Goal: Task Accomplishment & Management: Manage account settings

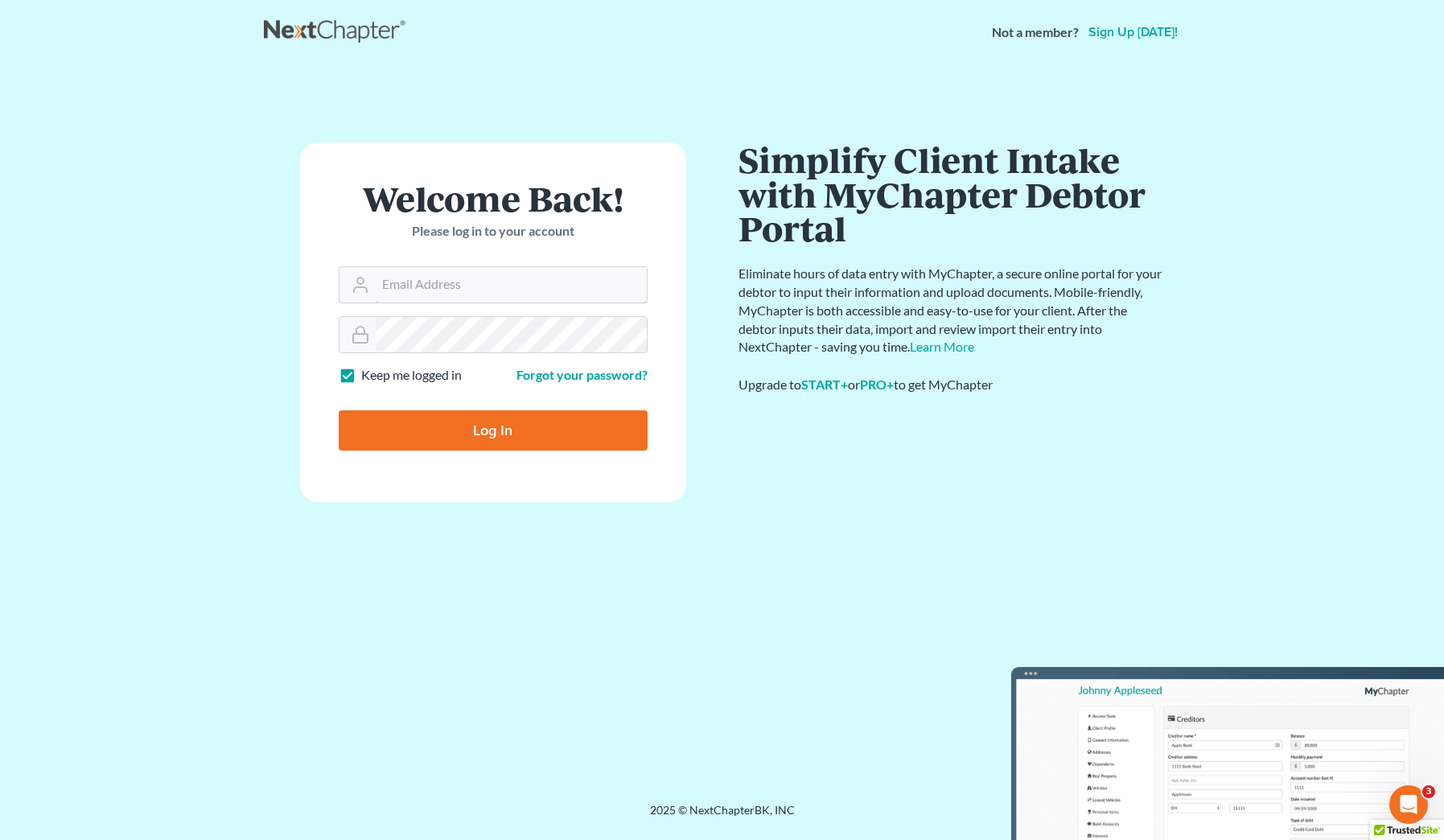
type input "jlee@saderlawfirm.com"
click at [465, 446] on input "Log In" at bounding box center [493, 429] width 309 height 40
type input "Thinking..."
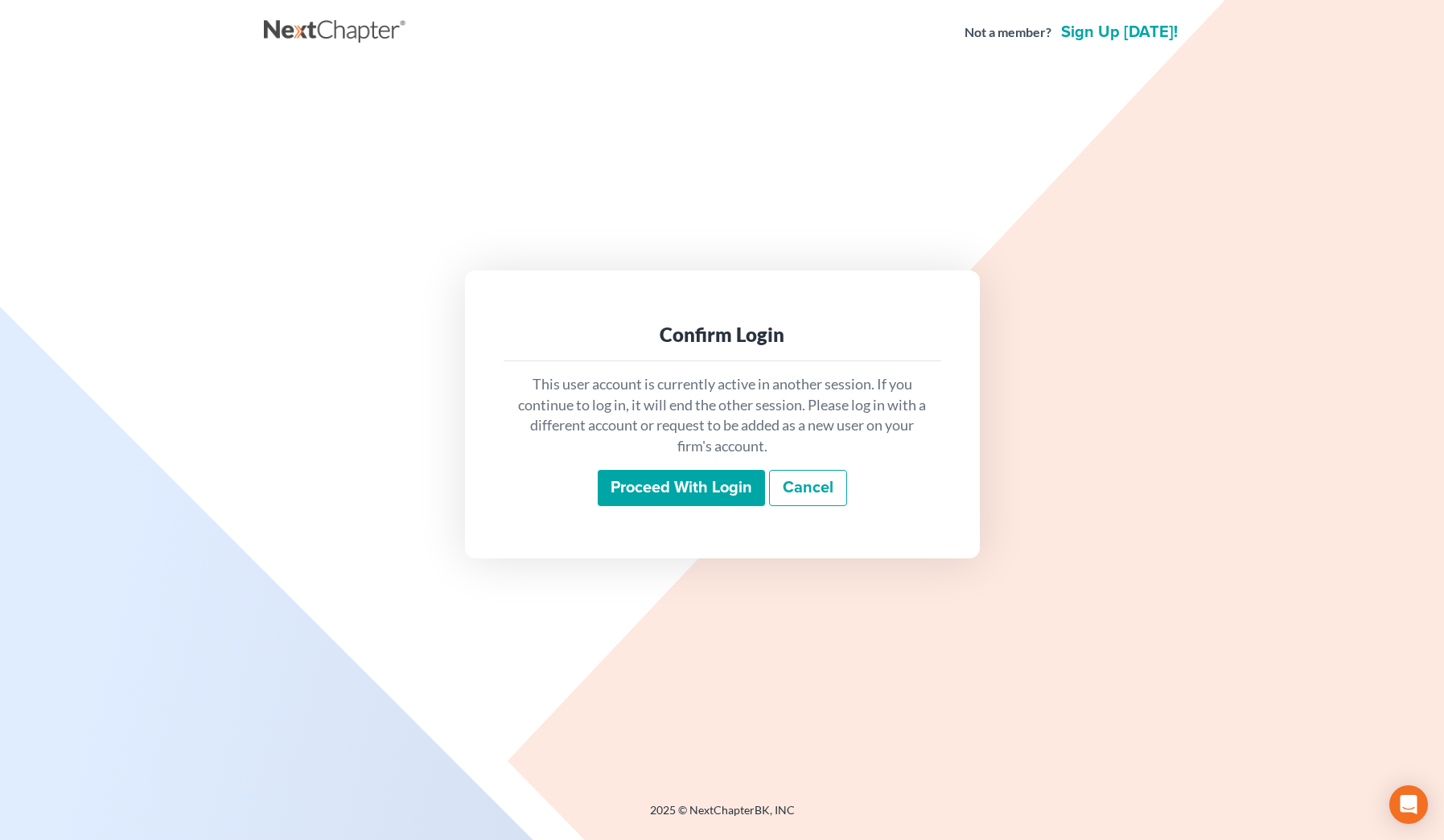
click at [664, 475] on input "Proceed with login" at bounding box center [681, 488] width 167 height 37
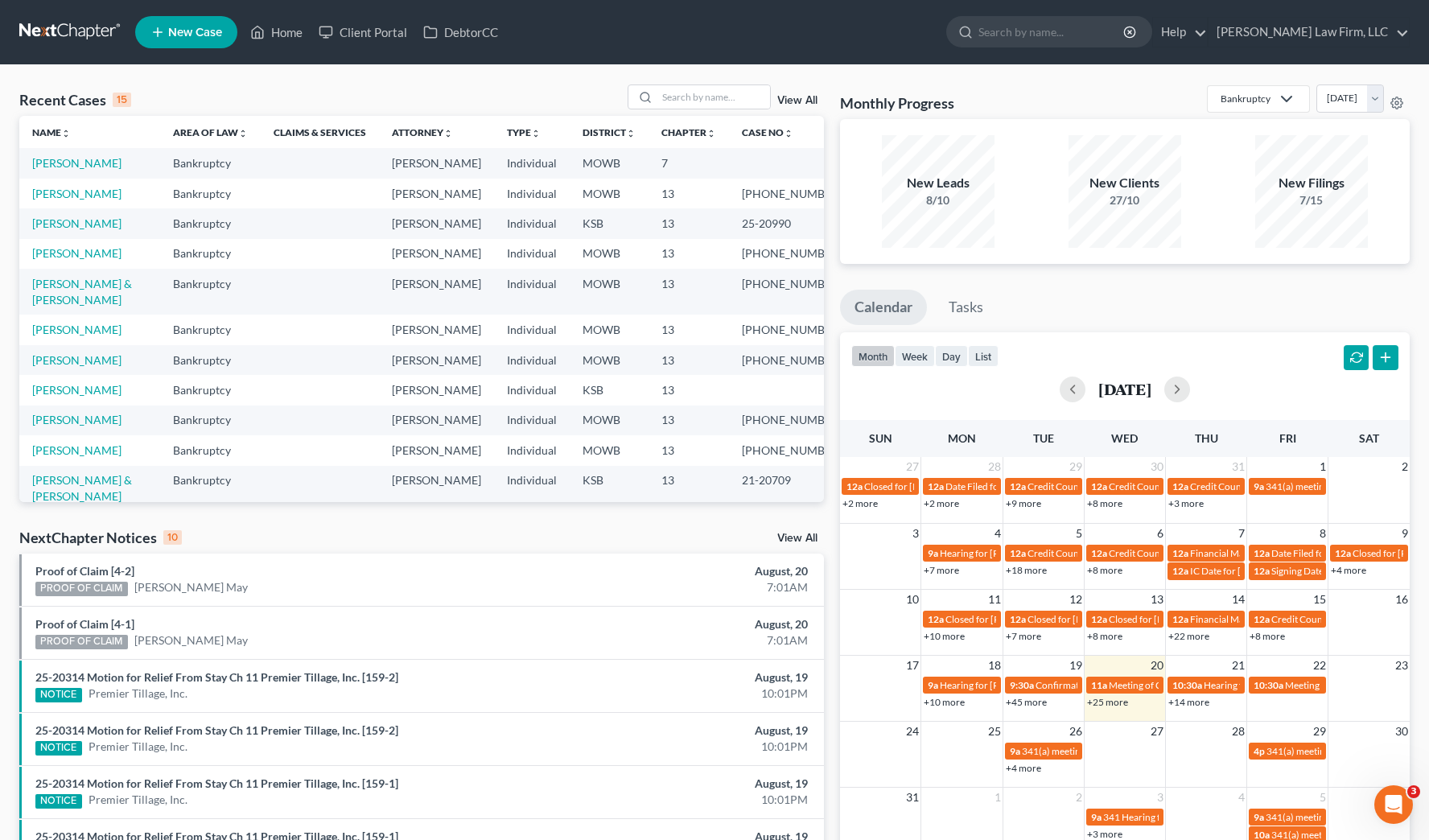
click at [630, 526] on div "Recent Cases 15 View All Name unfold_more expand_more expand_less Area of Law u…" at bounding box center [421, 596] width 821 height 1025
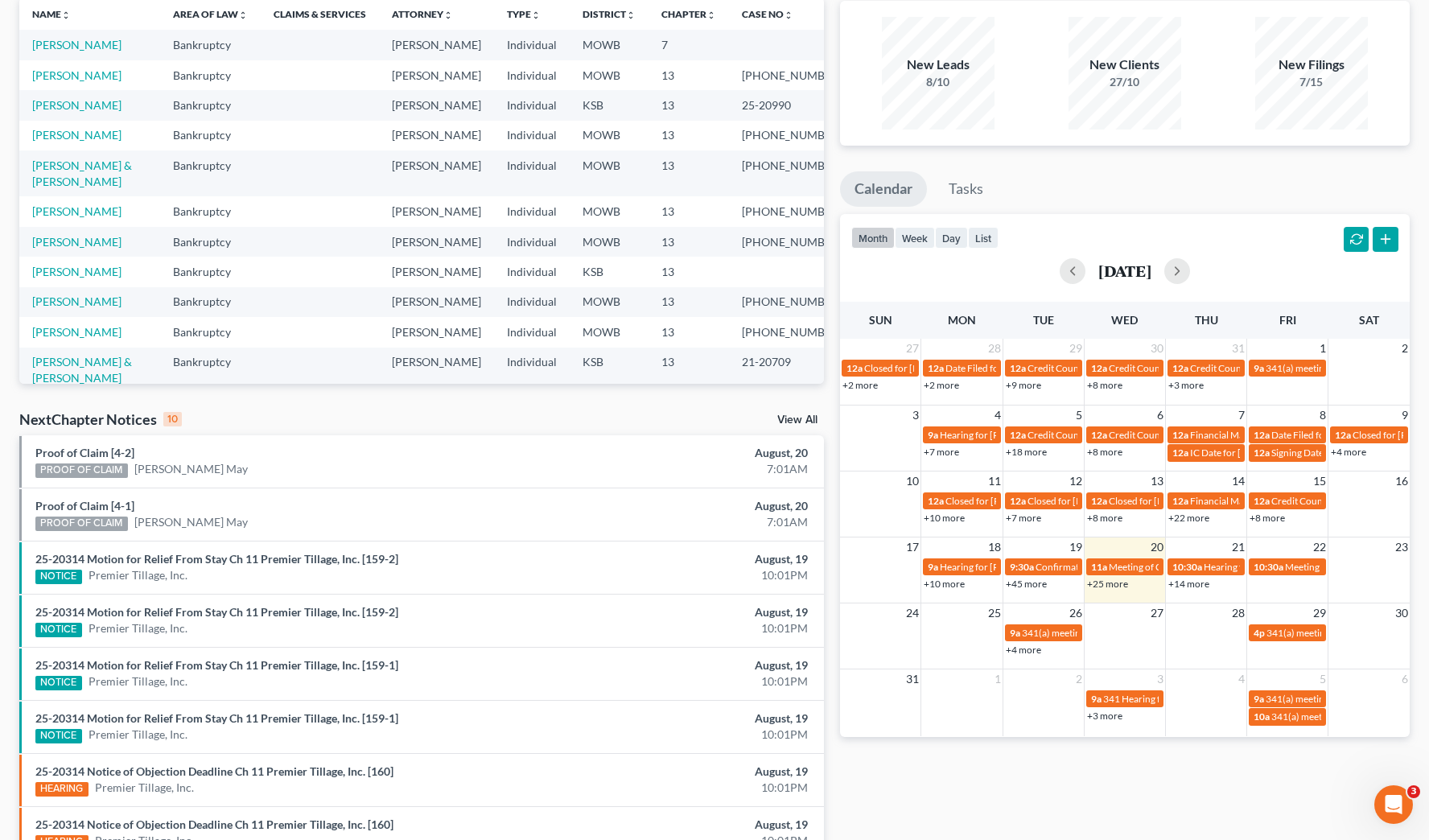
scroll to position [201, 0]
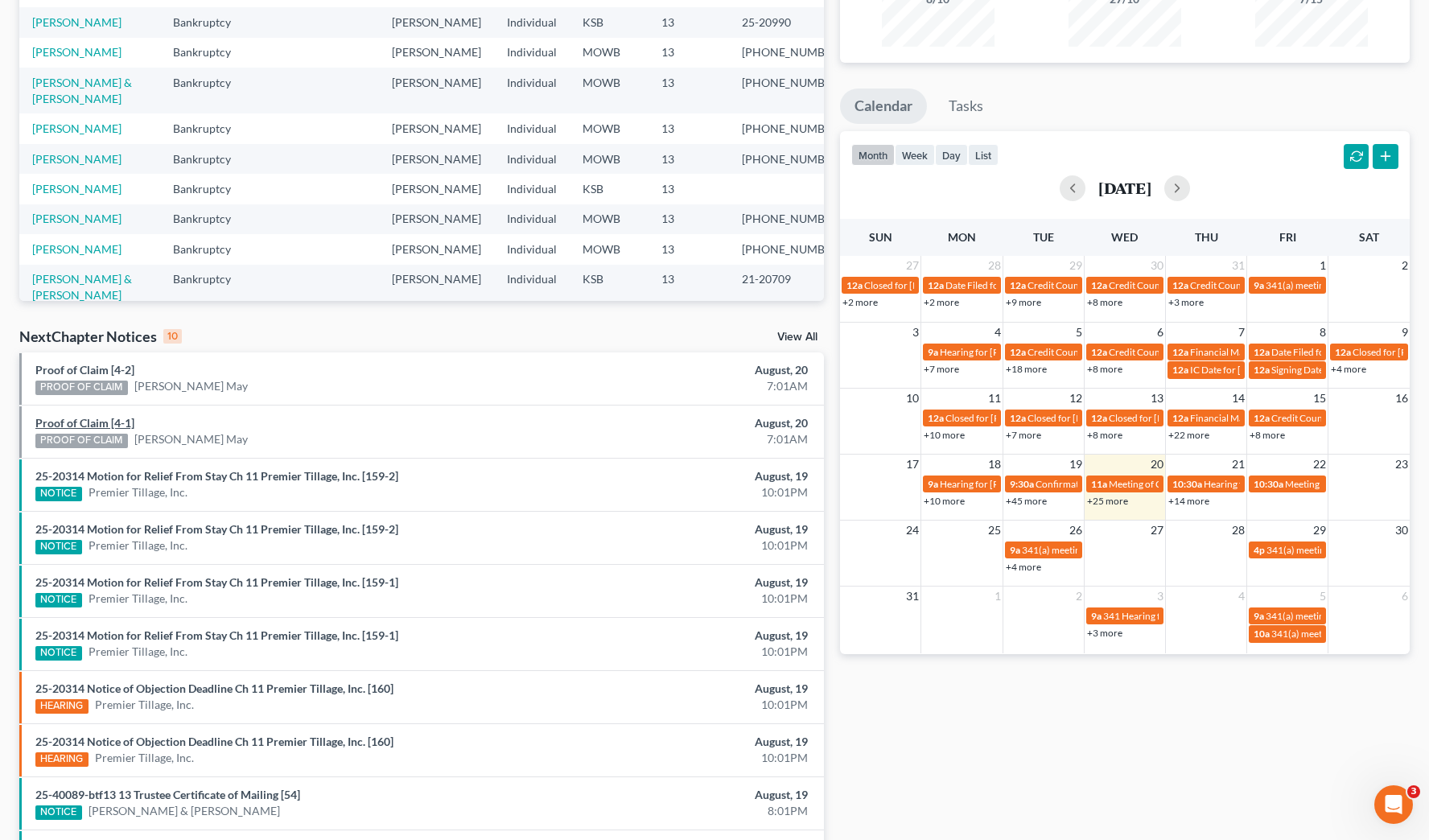
click at [89, 428] on link "Proof of Claim [4-1]" at bounding box center [84, 422] width 99 height 13
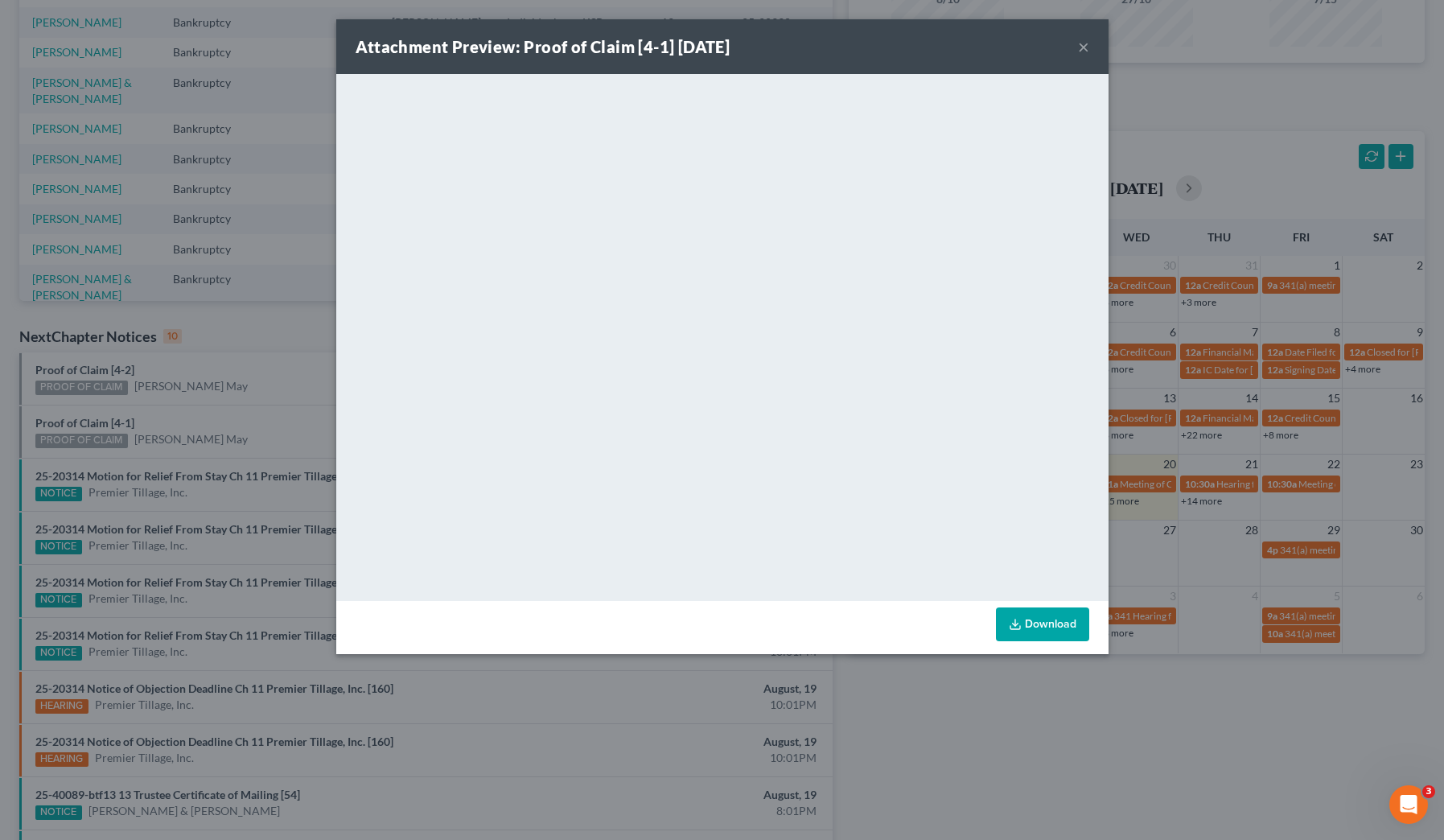
click at [896, 726] on div "Attachment Preview: Proof of Claim [4-1] [DATE] × <object ng-attr-data='[URL][D…" at bounding box center [722, 420] width 1444 height 840
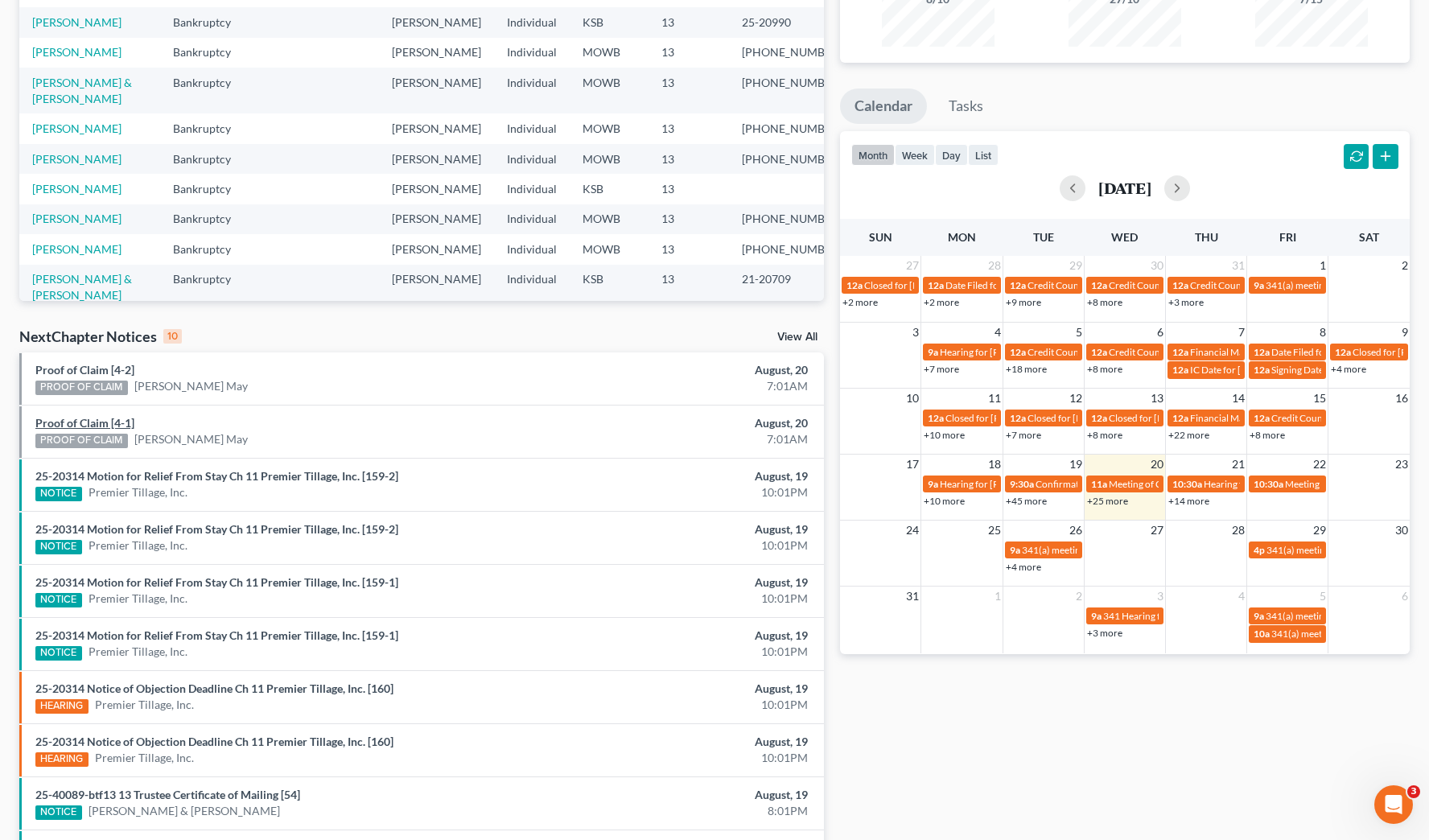
click at [103, 420] on link "Proof of Claim [4-1]" at bounding box center [84, 422] width 99 height 13
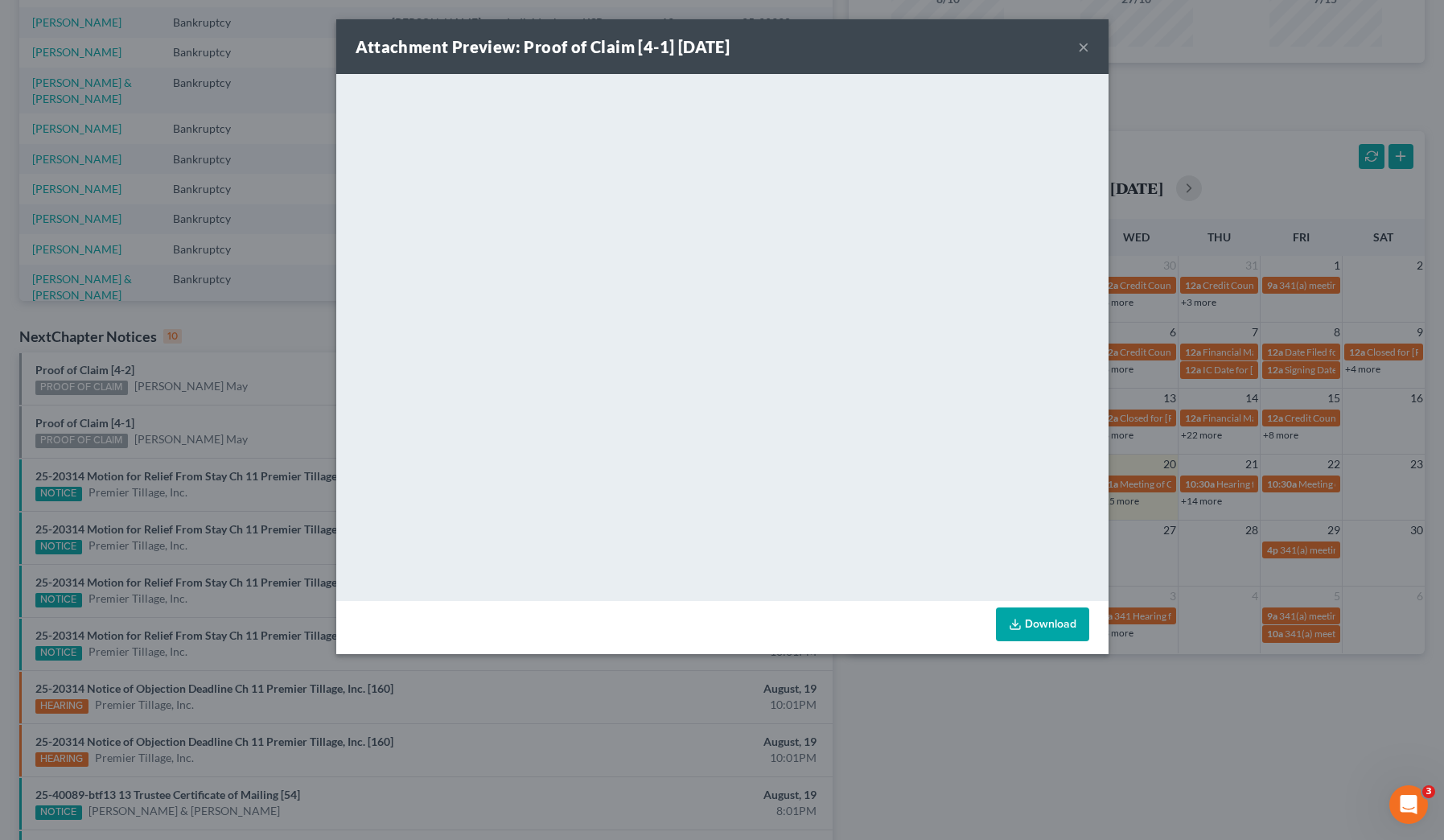
click at [164, 297] on div "Attachment Preview: Proof of Claim [4-1] [DATE] × <object ng-attr-data='[URL][D…" at bounding box center [722, 420] width 1444 height 840
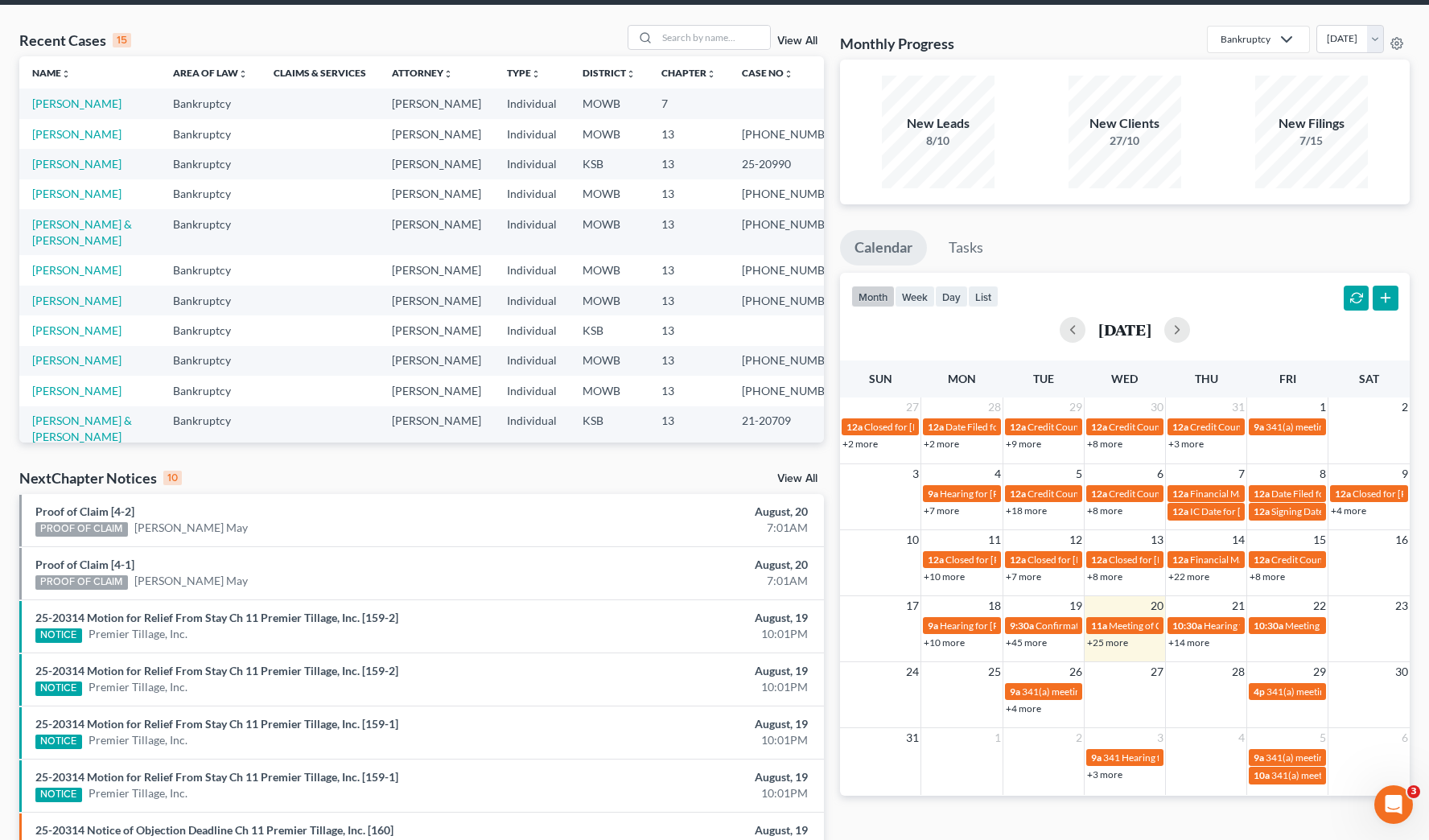
scroll to position [0, 0]
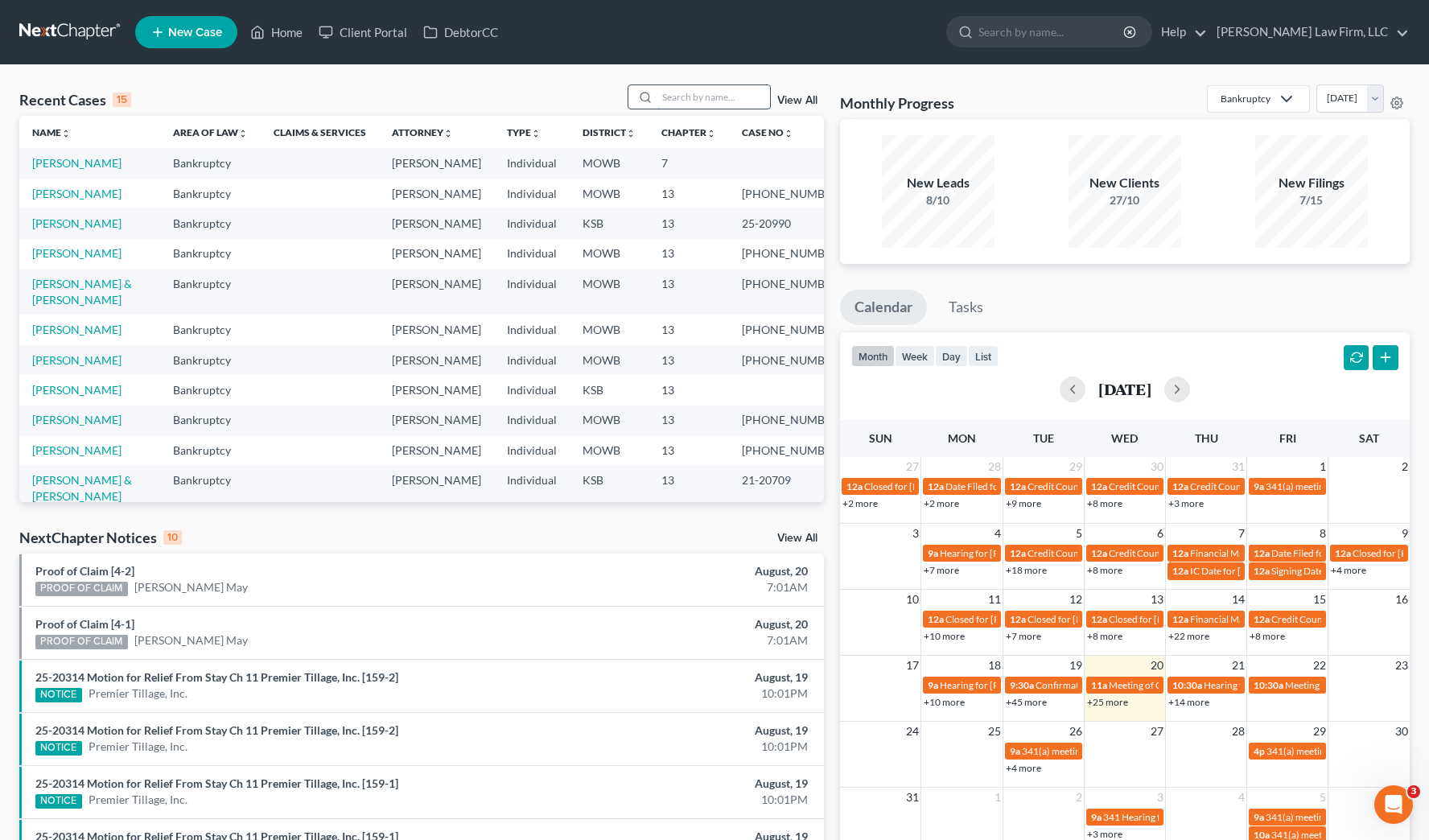
click at [724, 92] on input "search" at bounding box center [713, 97] width 113 height 23
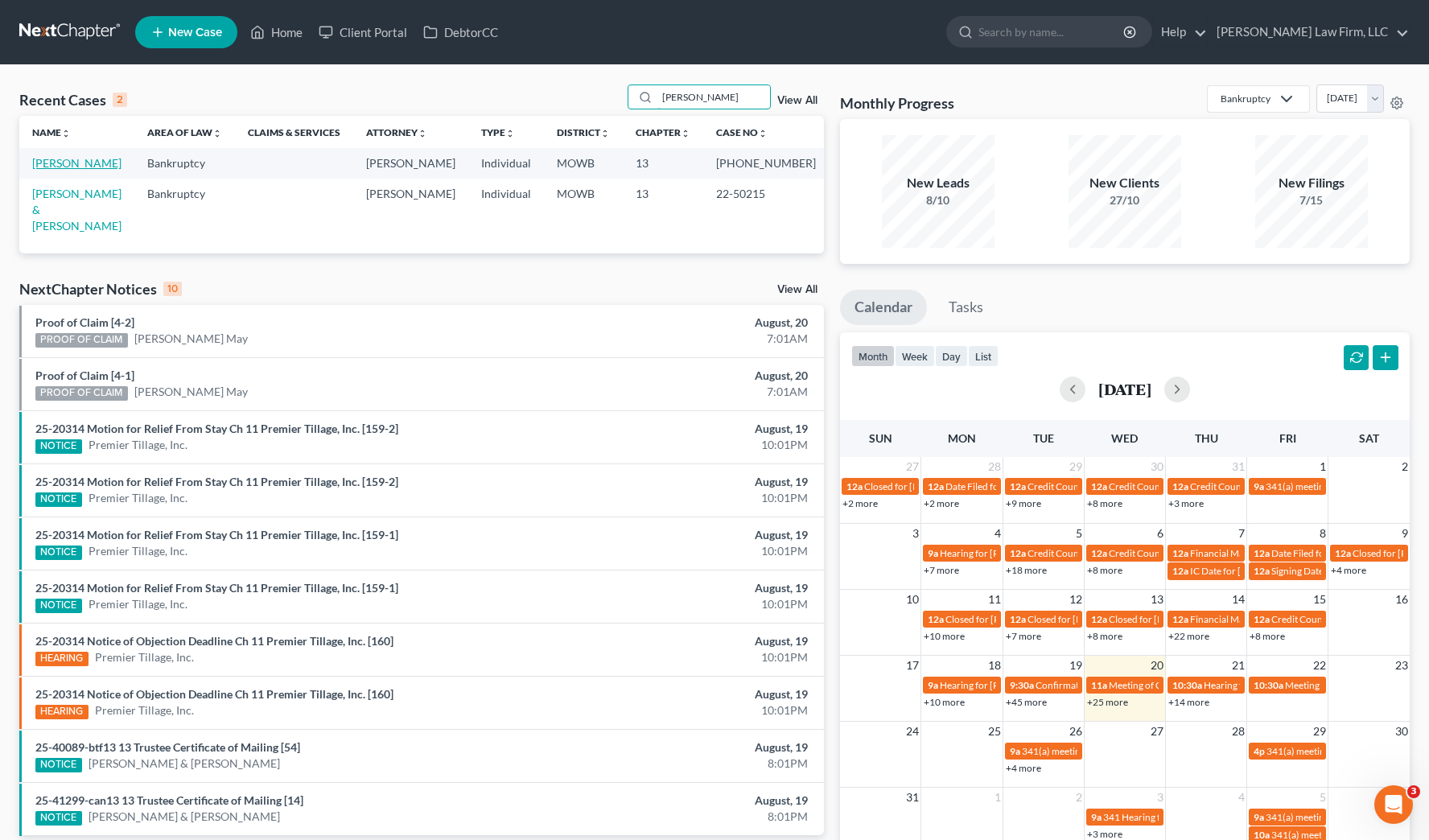
type input "[PERSON_NAME]"
click at [58, 170] on link "[PERSON_NAME]" at bounding box center [76, 163] width 89 height 13
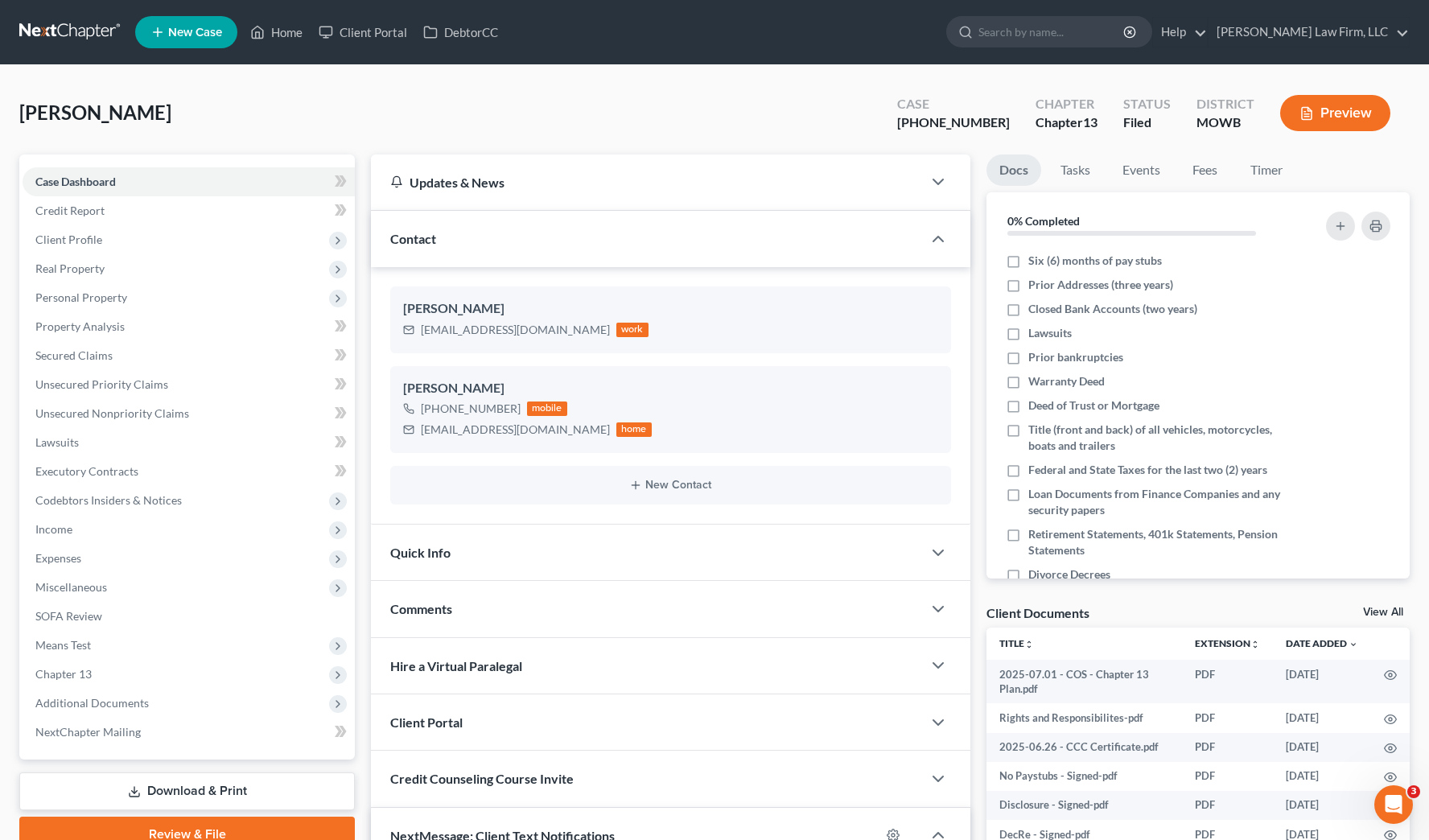
click at [485, 107] on div "[PERSON_NAME] Upgraded Case [PHONE_NUMBER] Chapter Chapter 13 Status Filed Dist…" at bounding box center [714, 119] width 1390 height 70
click at [1098, 25] on input "search" at bounding box center [1052, 31] width 148 height 29
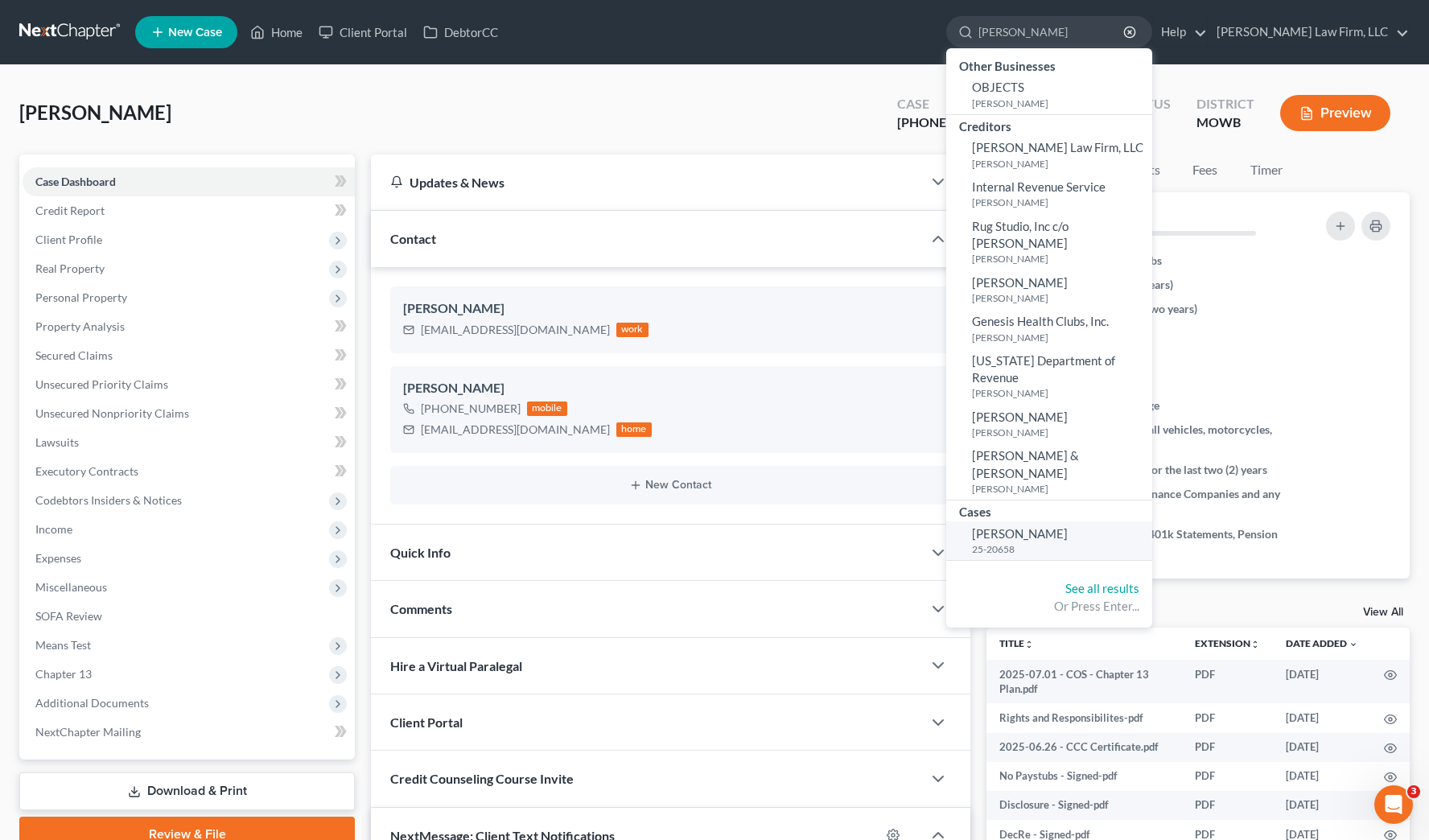
type input "[PERSON_NAME]"
click at [1085, 521] on link "[PERSON_NAME] 25-20658" at bounding box center [1049, 540] width 206 height 39
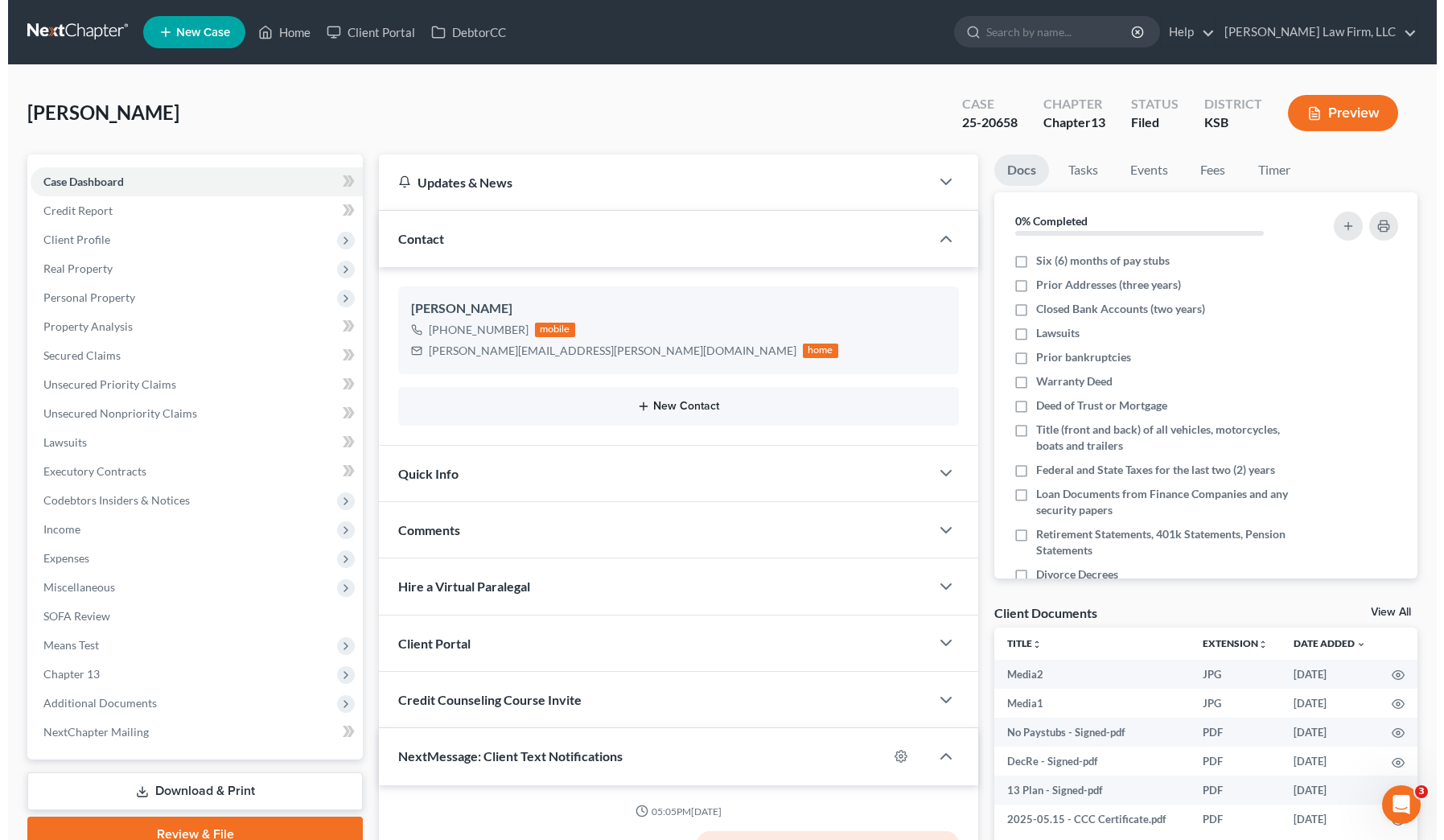
scroll to position [3582, 0]
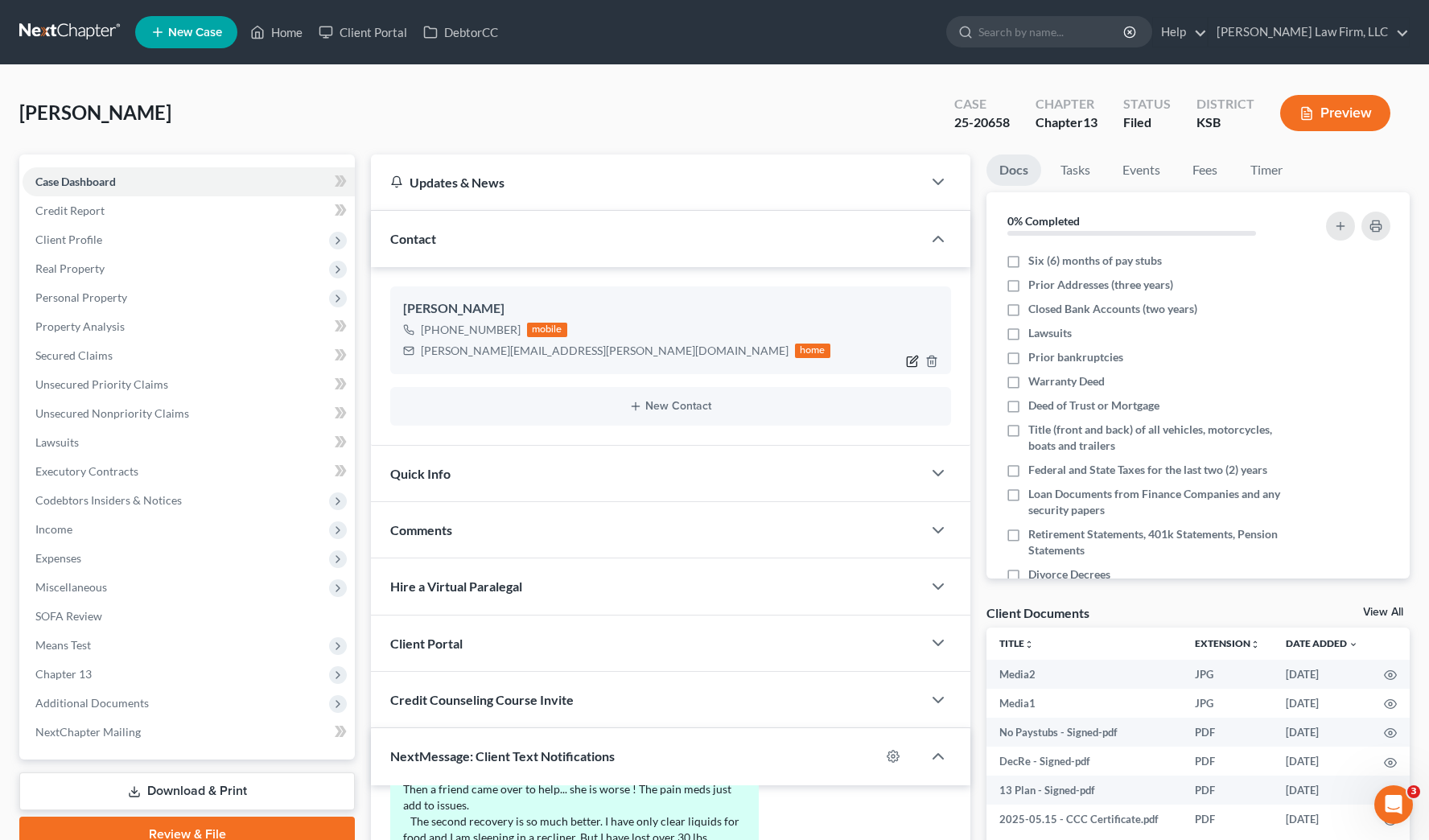
click at [912, 363] on icon "button" at bounding box center [912, 361] width 12 height 12
select select "0"
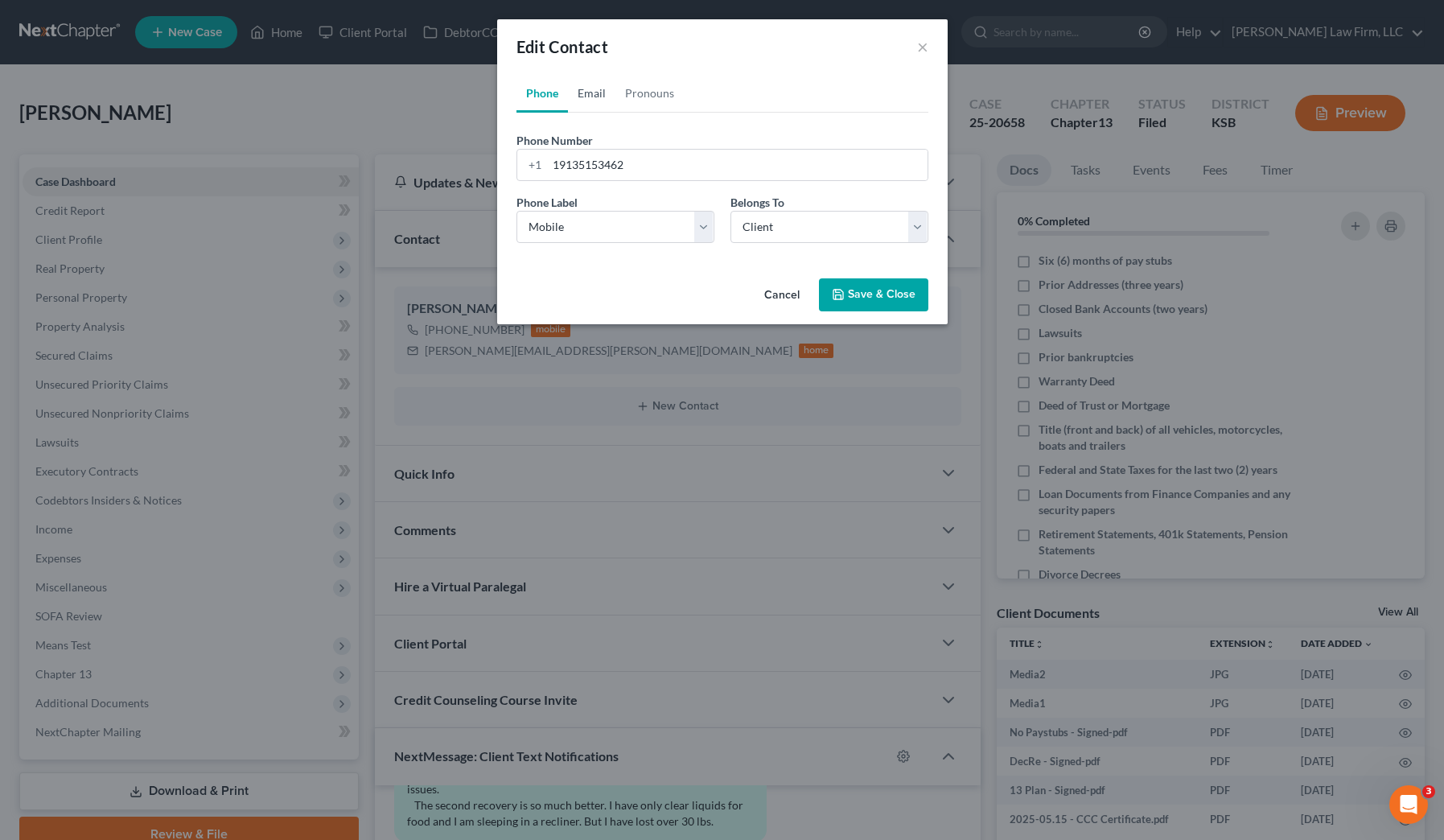
click at [613, 100] on link "Email" at bounding box center [591, 92] width 47 height 38
click at [927, 38] on button "×" at bounding box center [922, 47] width 12 height 20
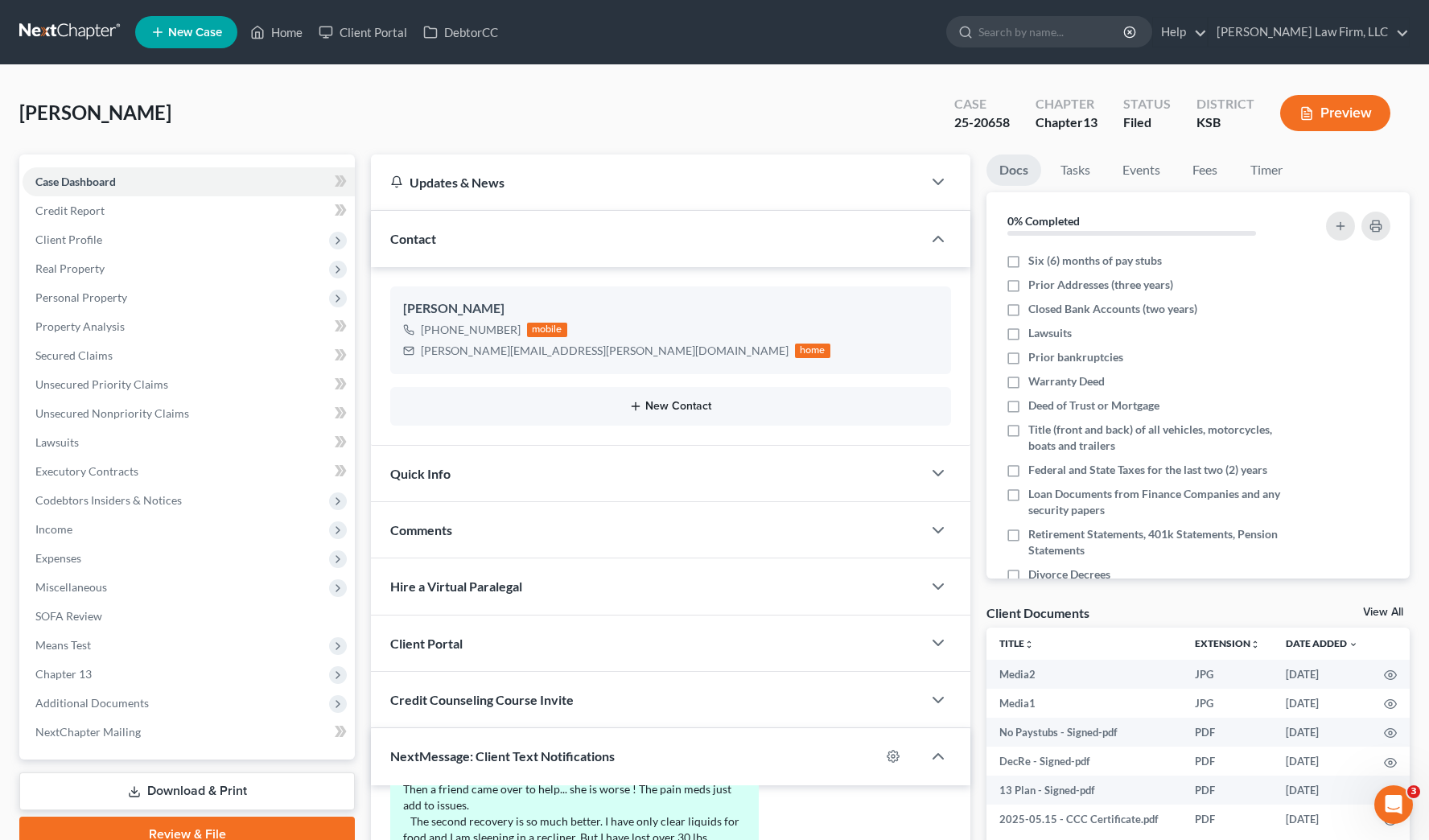
click at [691, 400] on button "New Contact" at bounding box center [670, 406] width 535 height 12
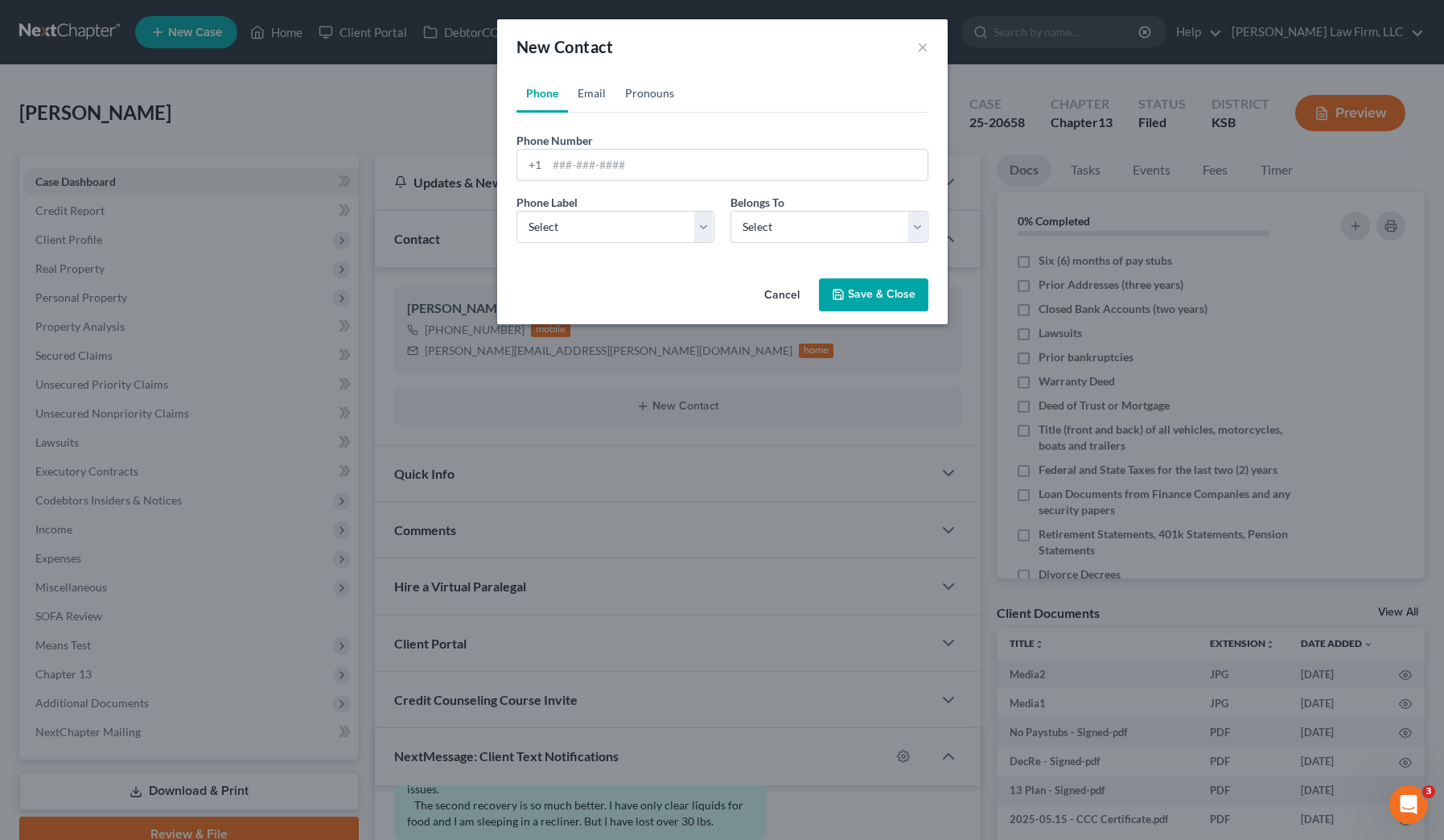
click at [608, 93] on link "Email" at bounding box center [591, 92] width 47 height 38
click at [643, 163] on input "email" at bounding box center [737, 164] width 381 height 30
paste input "[EMAIL_ADDRESS][DOMAIN_NAME]"
type input "[EMAIL_ADDRESS][DOMAIN_NAME]"
click at [604, 234] on select "Select Home Work Other" at bounding box center [615, 227] width 198 height 32
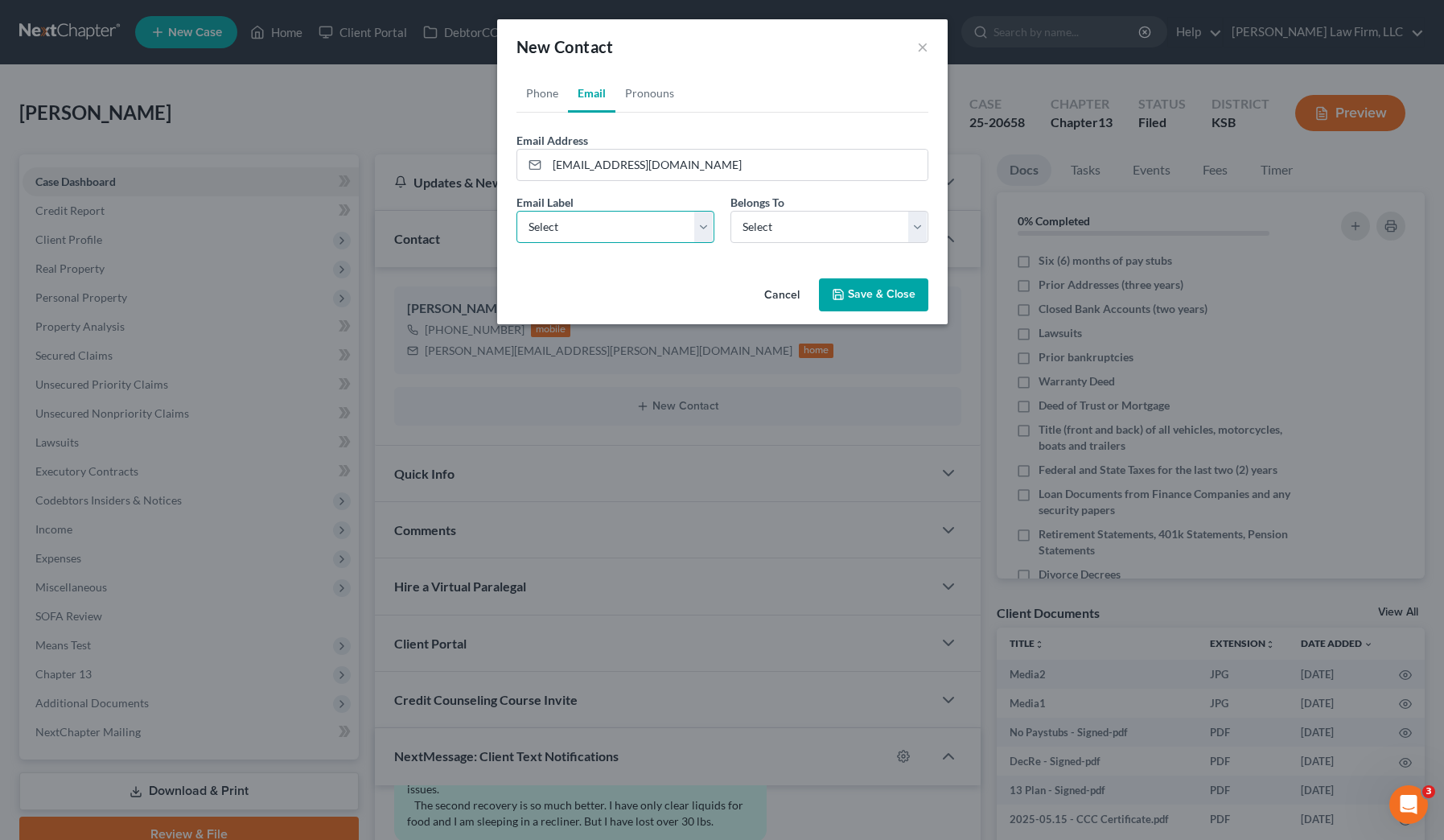
select select "0"
click at [517, 211] on select "Select Home Work Other" at bounding box center [615, 227] width 198 height 32
click at [824, 227] on select "Select Client Other" at bounding box center [830, 227] width 198 height 32
select select "0"
click at [731, 211] on select "Select Client Other" at bounding box center [830, 227] width 198 height 32
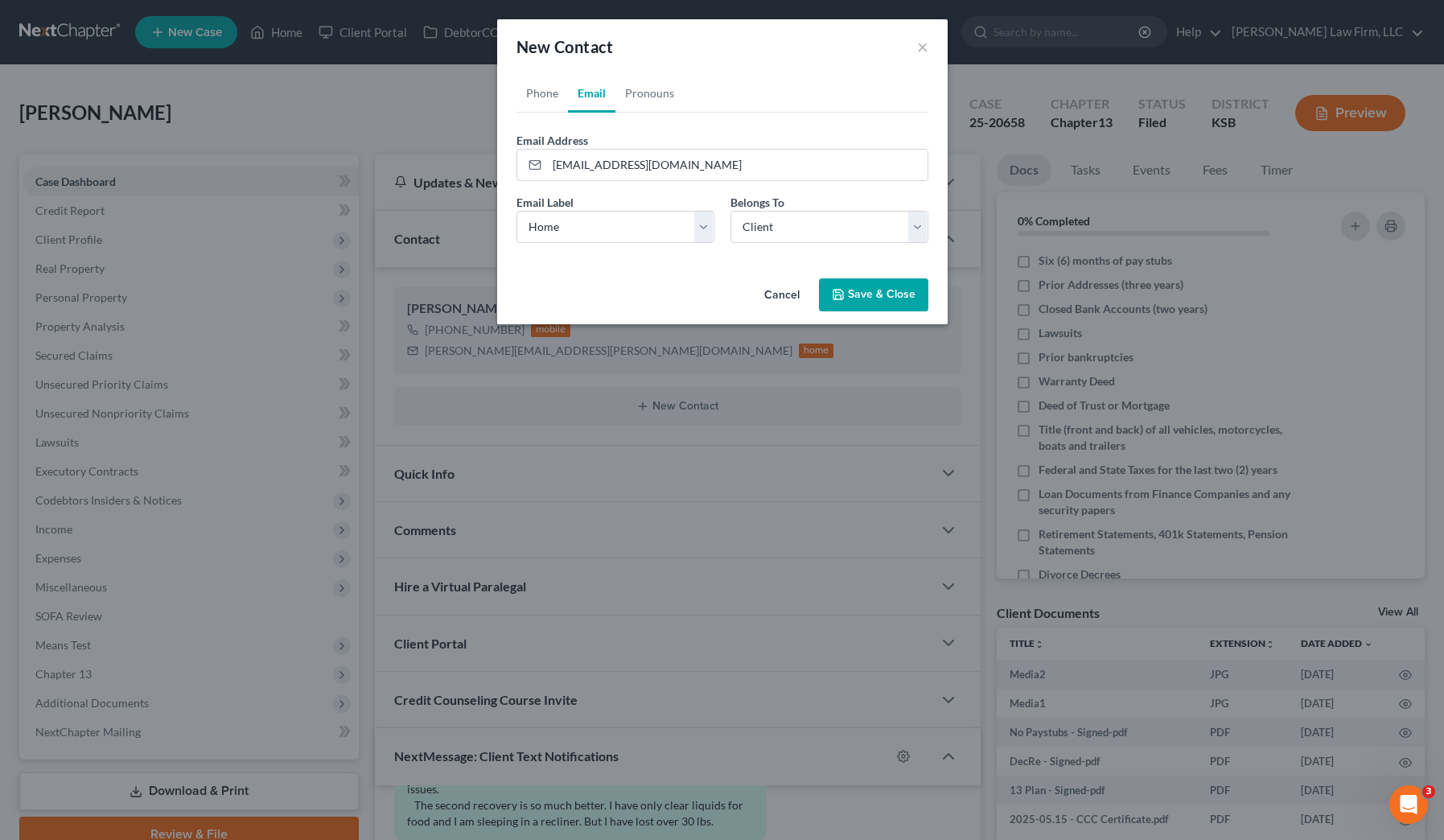
click at [876, 287] on button "Save & Close" at bounding box center [873, 295] width 109 height 34
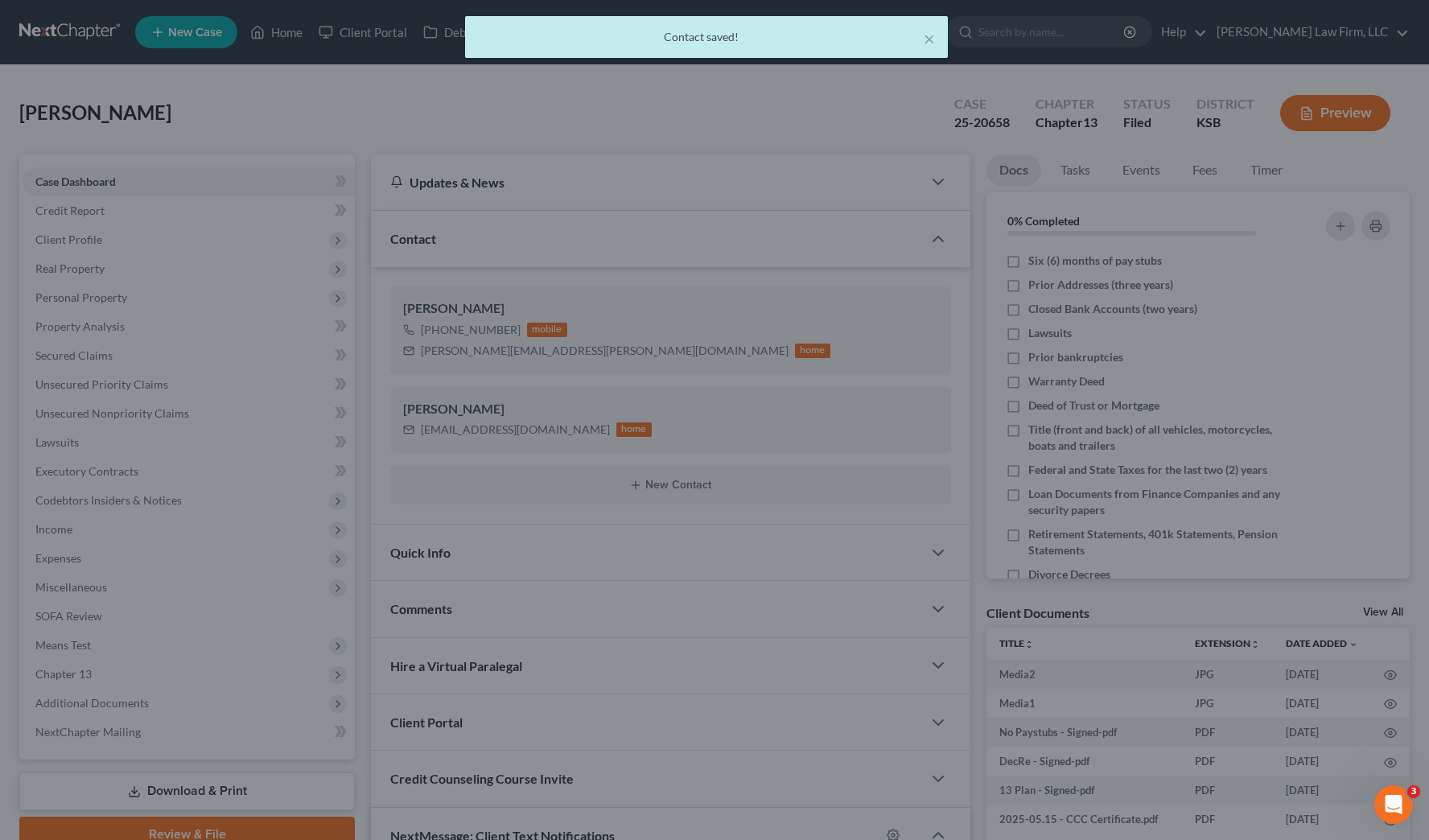
scroll to position [3582, 0]
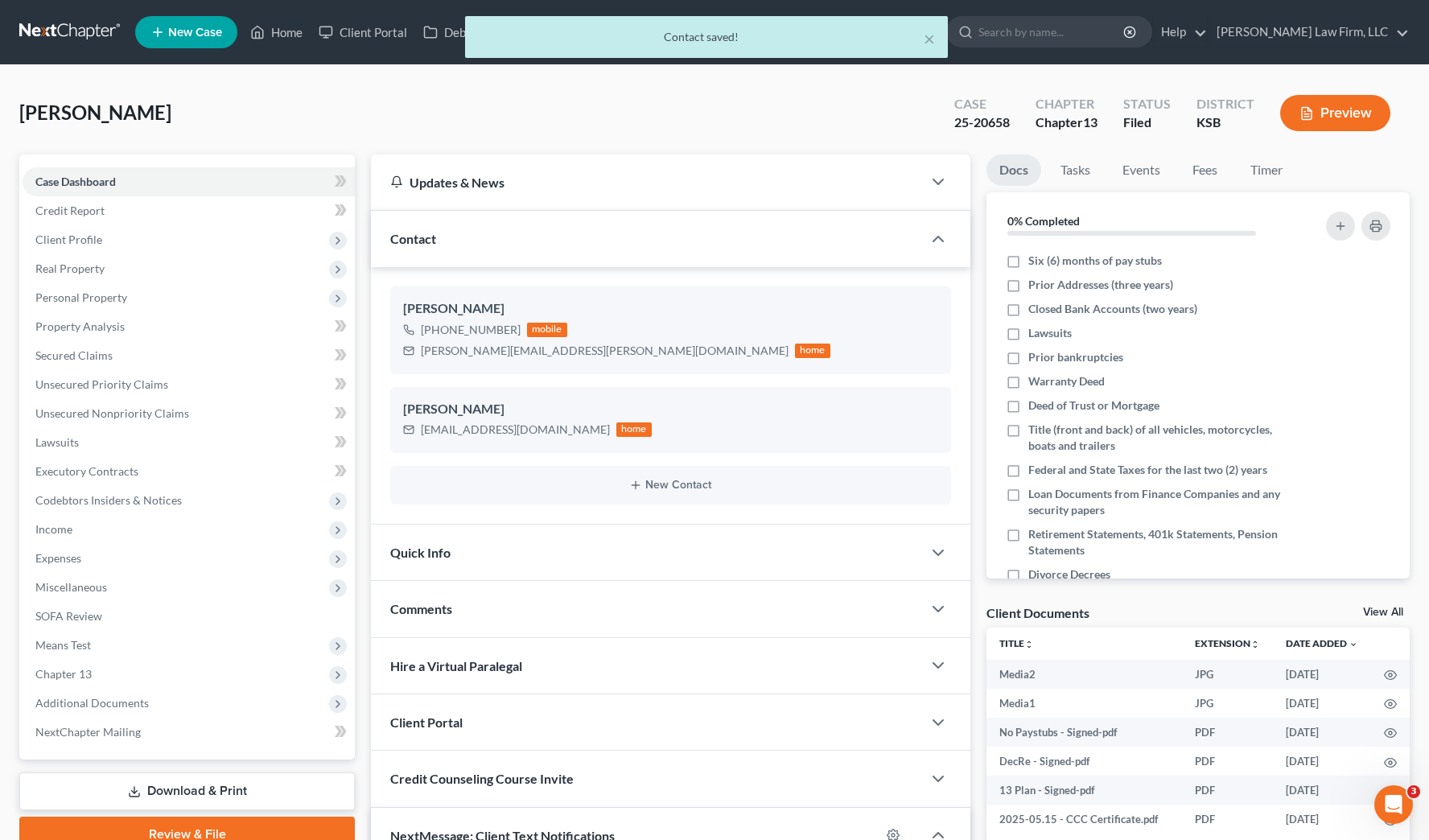
click at [845, 79] on div "× Contact saved! [PERSON_NAME] Upgraded Case 25-20658 Chapter Chapter 13 Status…" at bounding box center [714, 660] width 1429 height 1191
